Goal: Find specific page/section: Find specific page/section

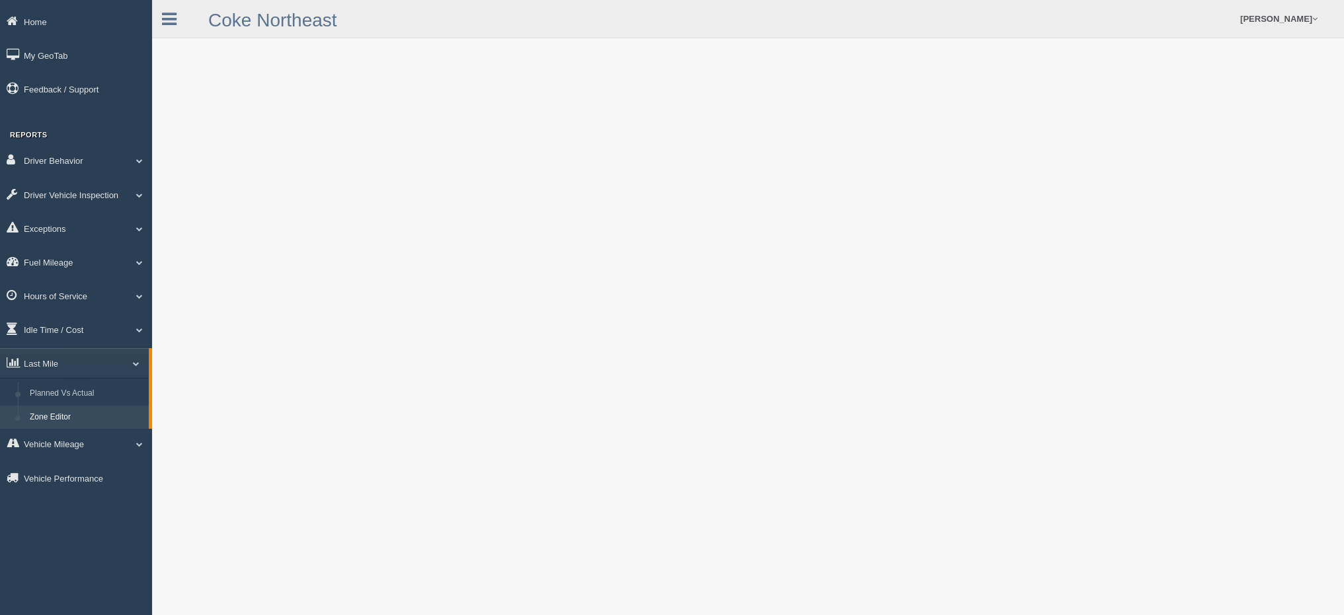
click at [77, 414] on link "Zone Editor" at bounding box center [86, 418] width 125 height 24
click at [28, 418] on link "Zone Editor" at bounding box center [86, 418] width 125 height 24
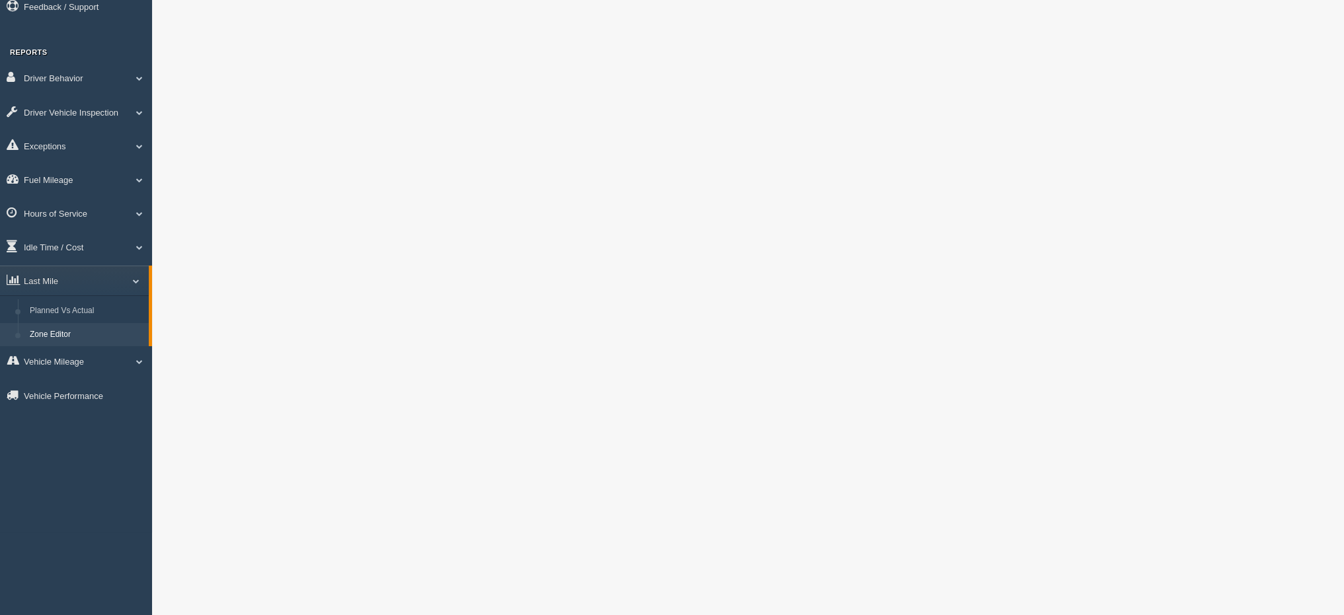
scroll to position [66, 0]
